Goal: Information Seeking & Learning: Find specific page/section

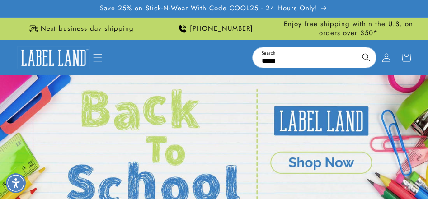
type input "*****"
click at [356, 47] on button "Search" at bounding box center [366, 57] width 20 height 20
